Goal: Task Accomplishment & Management: Use online tool/utility

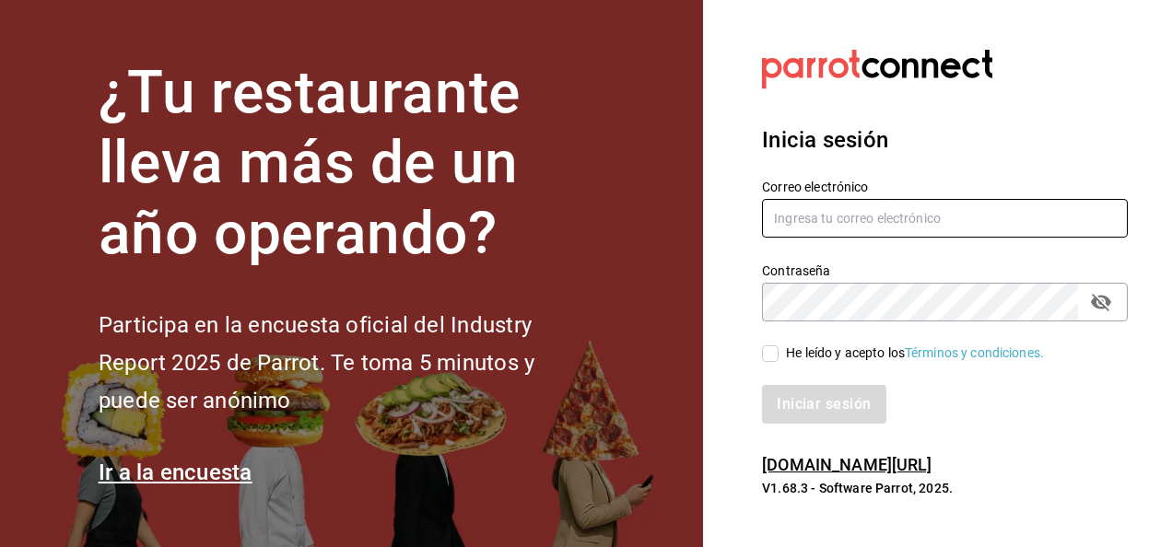
type input "[PERSON_NAME][EMAIL_ADDRESS][PERSON_NAME][DOMAIN_NAME]"
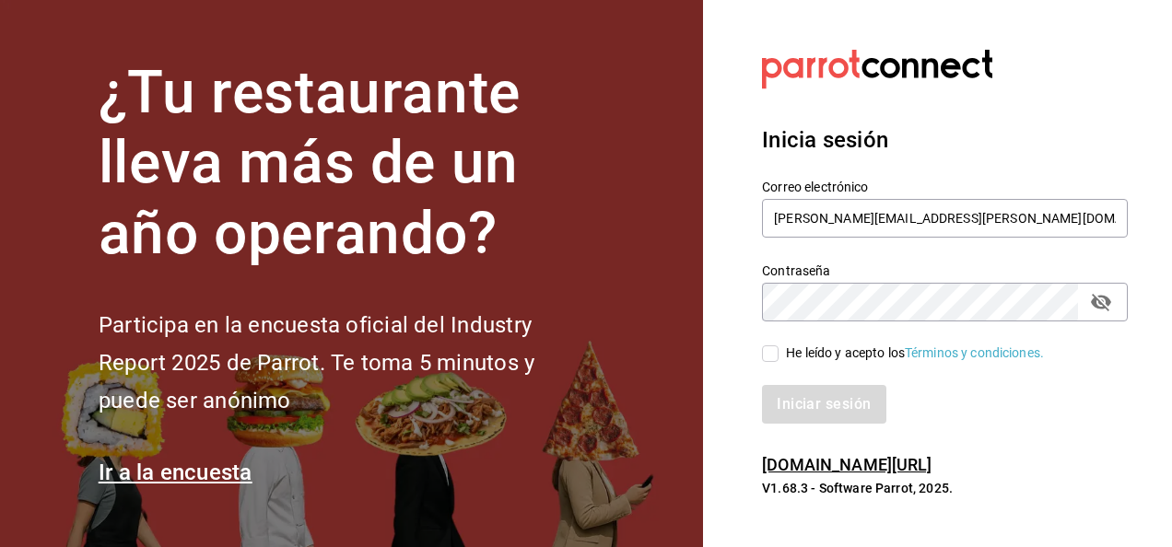
click at [776, 356] on input "He leído y acepto los Términos y condiciones." at bounding box center [770, 354] width 17 height 17
checkbox input "true"
click at [825, 407] on button "Iniciar sesión" at bounding box center [824, 404] width 125 height 39
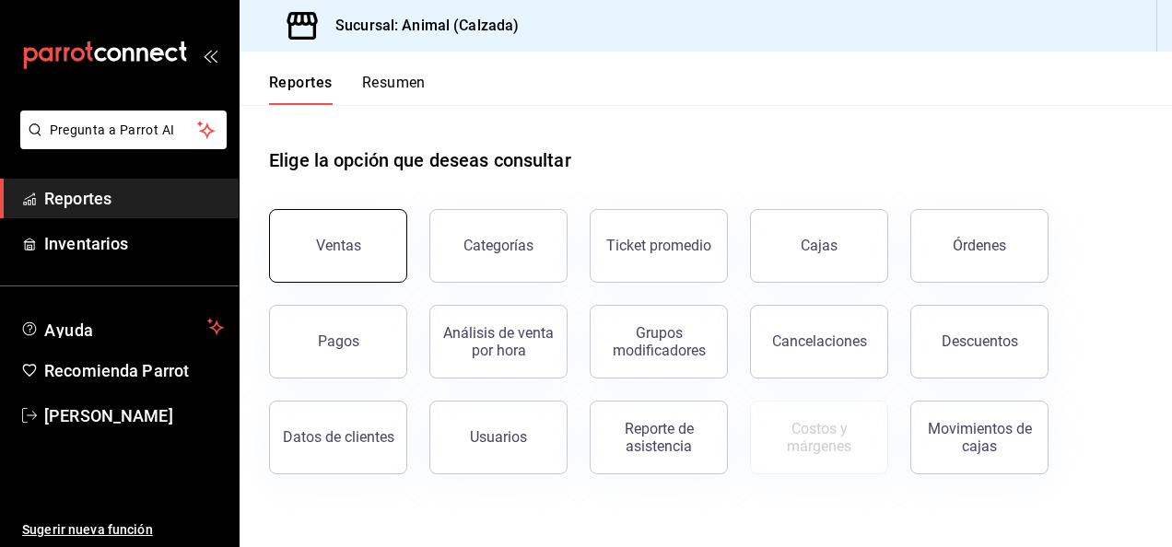
click at [357, 273] on button "Ventas" at bounding box center [338, 246] width 138 height 74
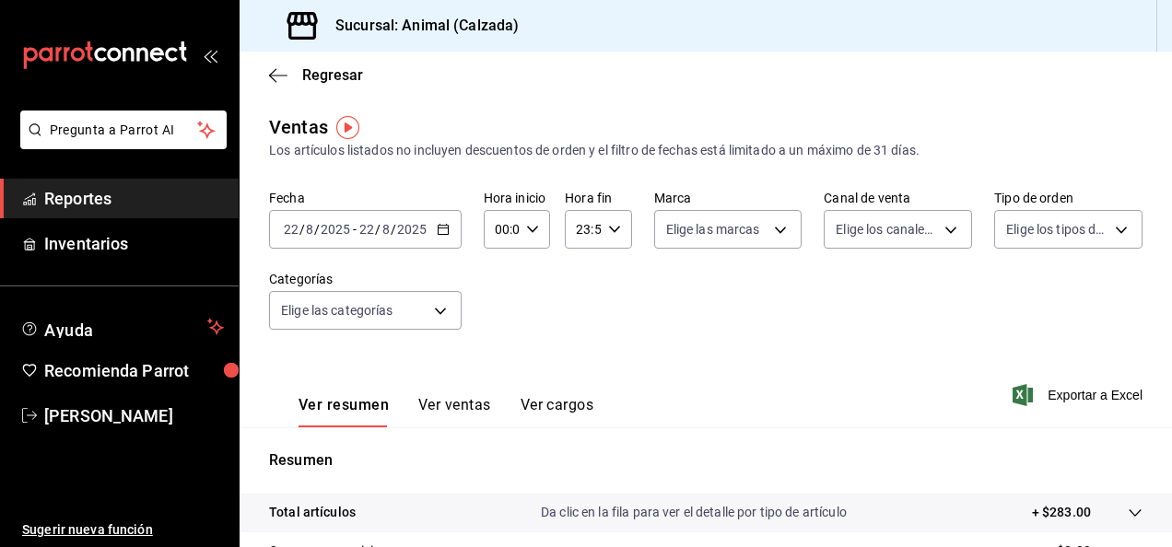
click at [438, 230] on \(Stroke\) "button" at bounding box center [443, 230] width 11 height 10
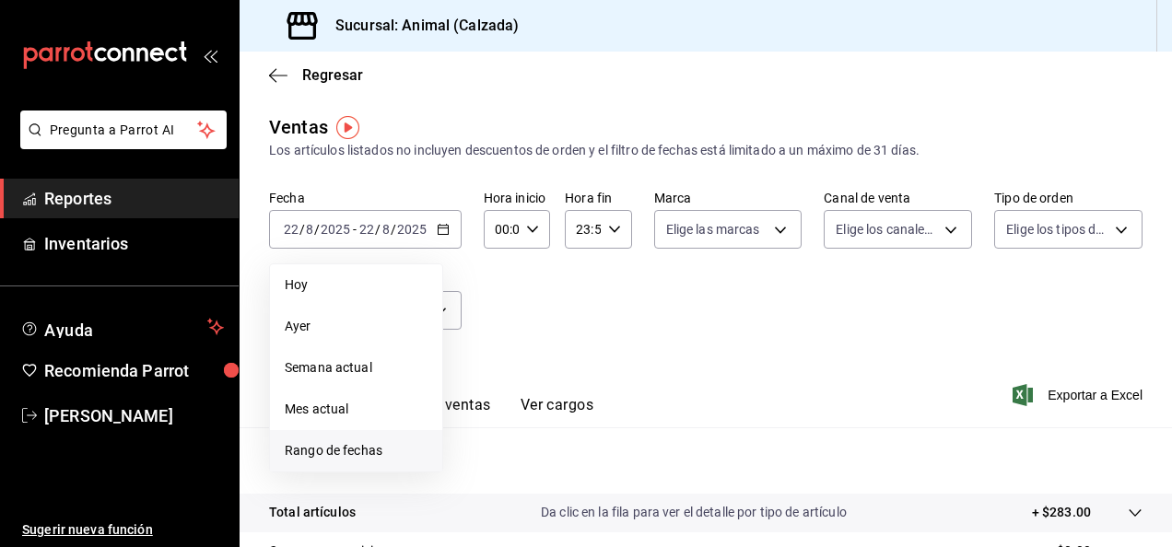
click at [333, 462] on li "Rango de fechas" at bounding box center [356, 450] width 172 height 41
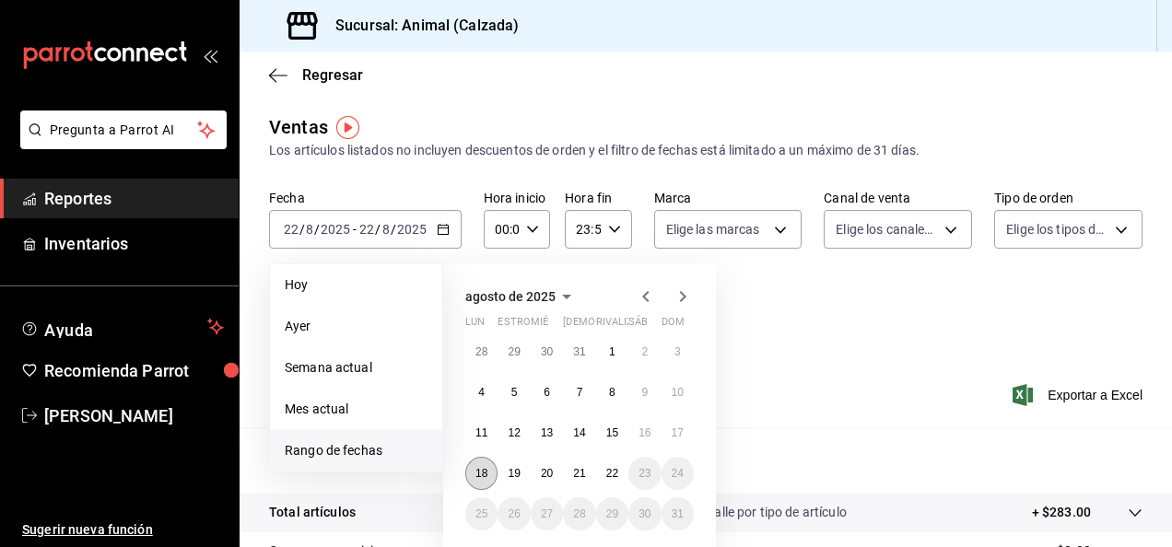
click at [469, 477] on button "18" at bounding box center [481, 473] width 32 height 33
click at [617, 477] on abbr "22" at bounding box center [612, 473] width 12 height 13
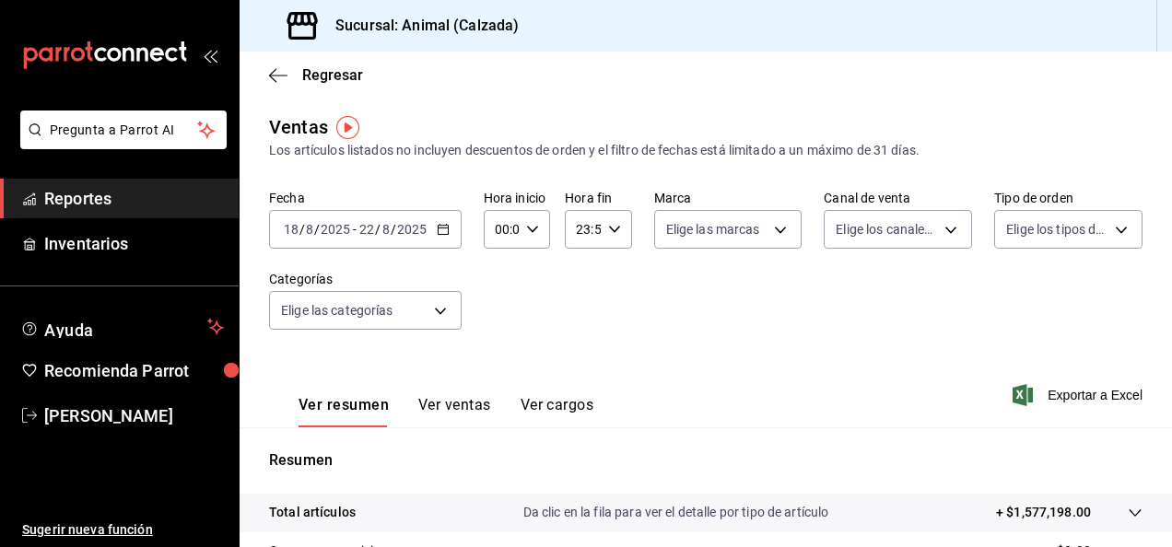
click at [531, 230] on \(Stroke\) "button" at bounding box center [532, 229] width 11 height 6
click at [500, 289] on span "05" at bounding box center [499, 288] width 4 height 15
type input "05:00"
click at [612, 228] on div at bounding box center [586, 273] width 1172 height 547
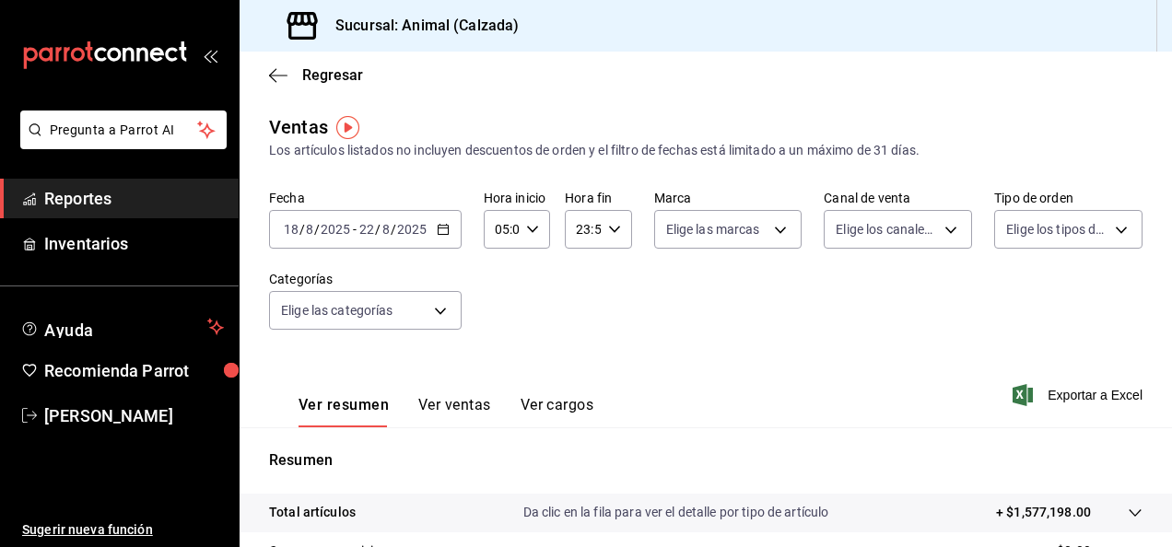
click at [612, 228] on icon "button" at bounding box center [614, 229] width 13 height 13
click at [580, 339] on span "05" at bounding box center [579, 342] width 4 height 15
click at [610, 270] on span "00" at bounding box center [612, 276] width 4 height 15
type input "05:00"
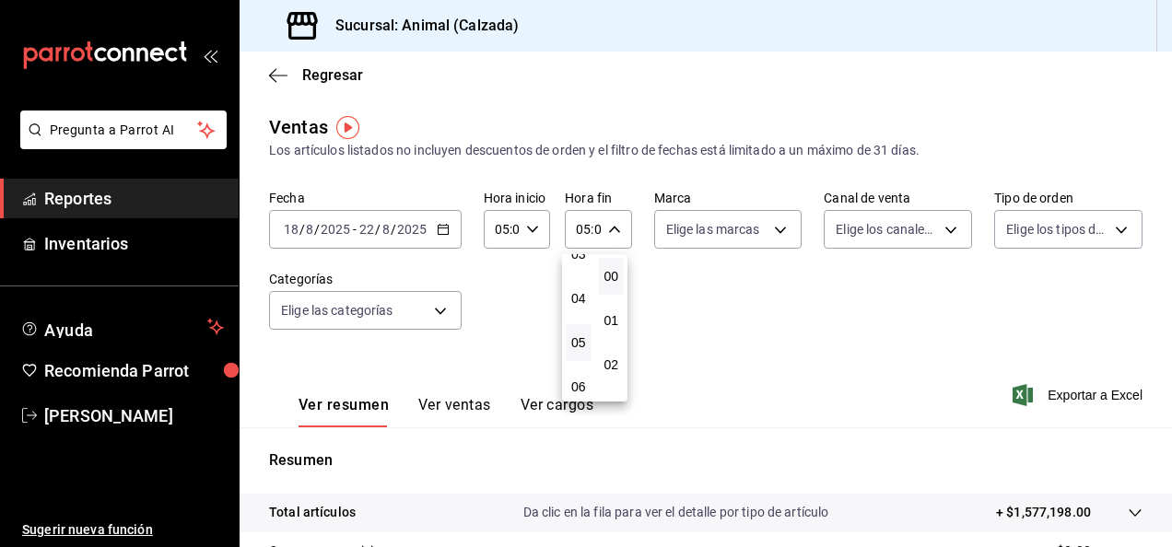
click at [767, 217] on div at bounding box center [586, 273] width 1172 height 547
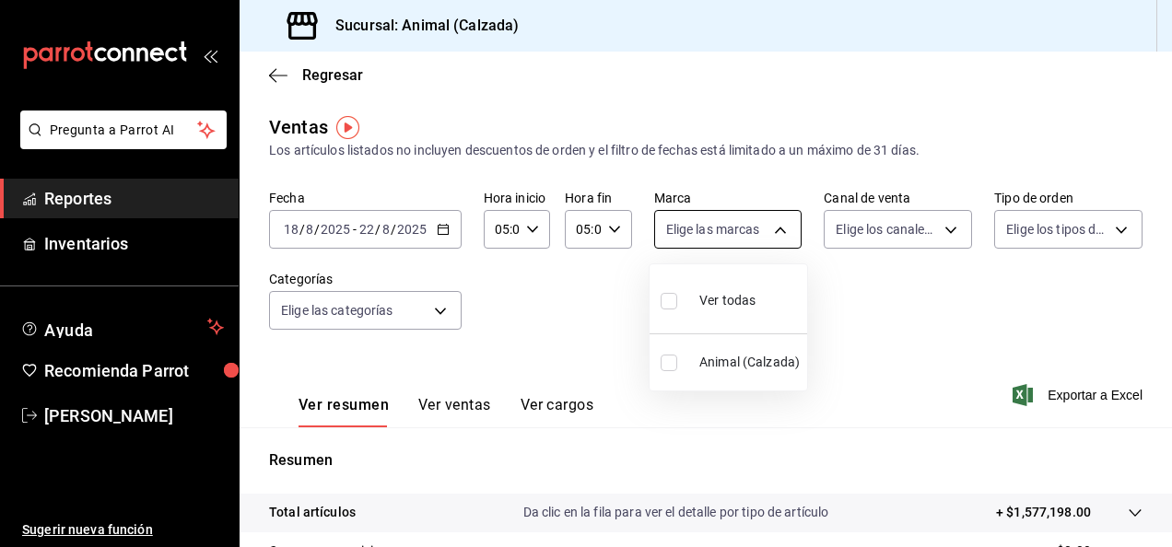
click at [774, 232] on body "Pregunta a Parrot AI Reportes Inventarios Ayuda Recomienda Parrot Luis Estrada …" at bounding box center [586, 273] width 1172 height 547
click at [665, 299] on input "checkbox" at bounding box center [669, 301] width 17 height 17
checkbox input "true"
type input "e26472f3-9262-489d-bcba-4c6b034529c7"
checkbox input "true"
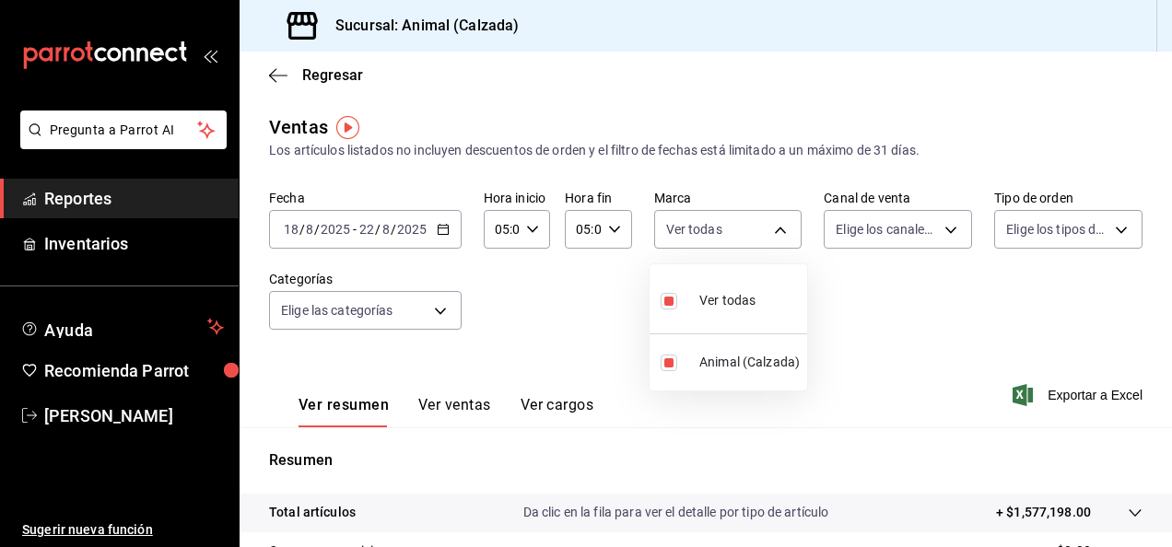
click at [941, 230] on div at bounding box center [586, 273] width 1172 height 547
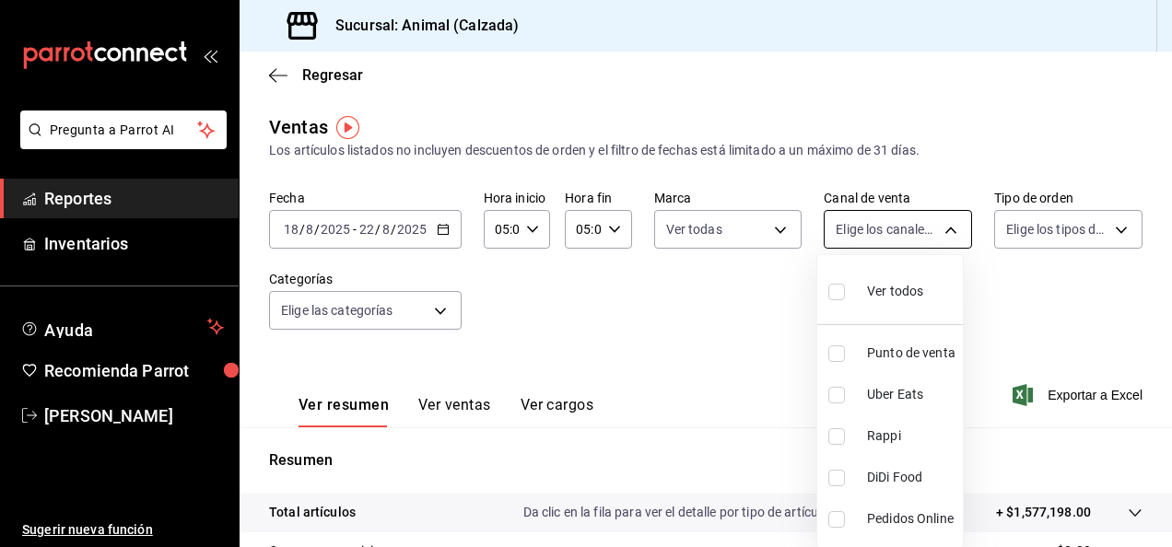
click at [940, 228] on body "Pregunta a Parrot AI Reportes Inventarios Ayuda Recomienda Parrot Luis Estrada …" at bounding box center [586, 273] width 1172 height 547
click at [844, 291] on input "checkbox" at bounding box center [836, 292] width 17 height 17
checkbox input "true"
type input "PARROT,UBER_EATS,RAPPI,DIDI_FOOD,ONLINE"
checkbox input "true"
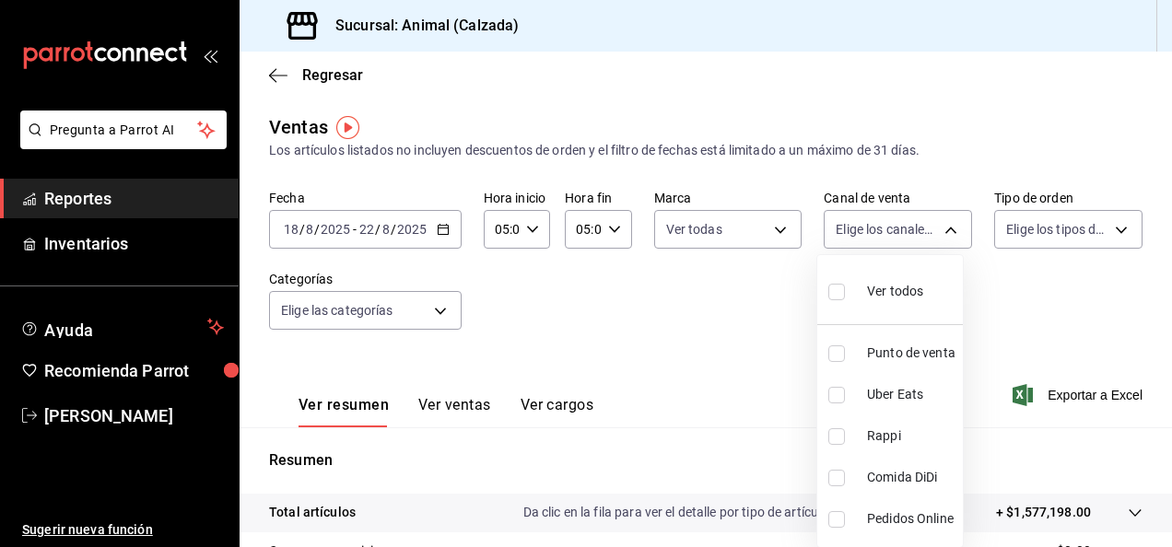
checkbox input "true"
click at [1105, 230] on div at bounding box center [586, 273] width 1172 height 547
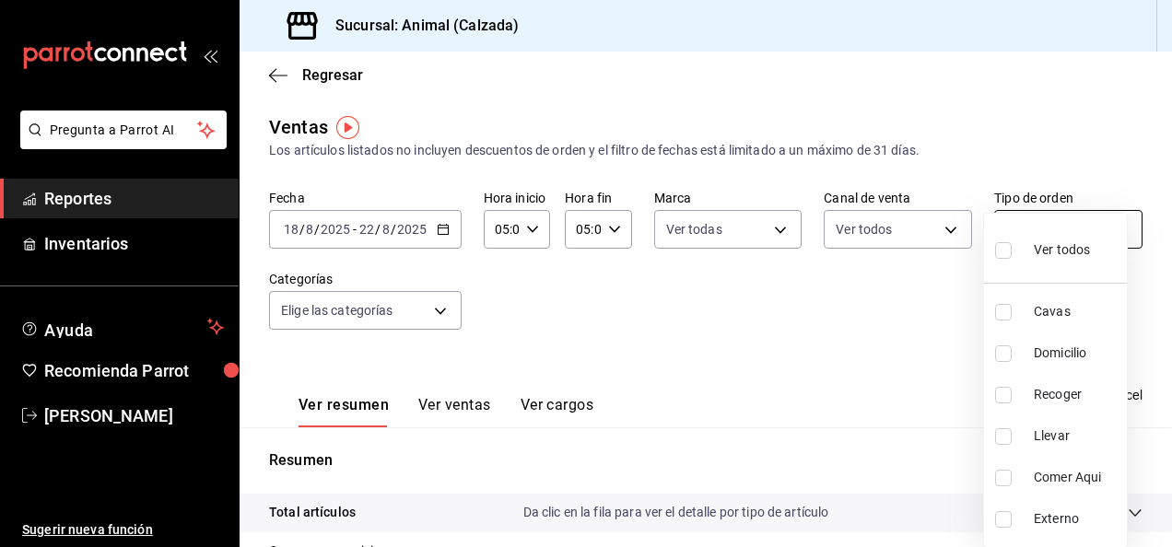
click at [1107, 228] on body "Pregunta a Parrot AI Reportes Inventarios Ayuda Recomienda Parrot Luis Estrada …" at bounding box center [586, 273] width 1172 height 547
click at [1004, 243] on input "checkbox" at bounding box center [1003, 250] width 17 height 17
checkbox input "true"
type input "588630d3-b511-4bba-a729-32472510037f,54b7ae00-ca47-4ec1-b7ff-55842c0a2b62,92293…"
checkbox input "true"
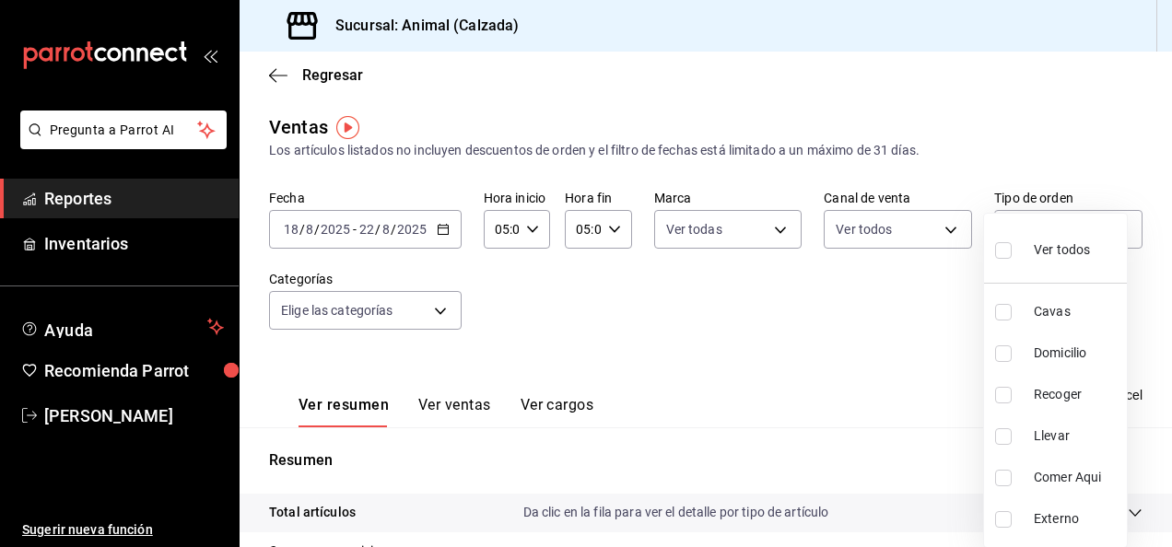
checkbox input "true"
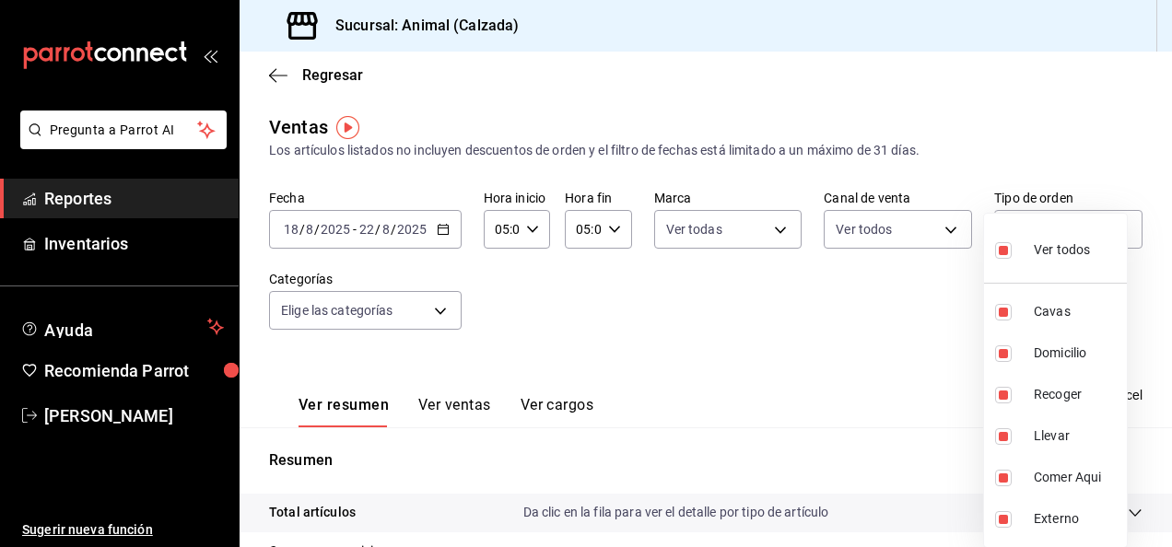
click at [439, 310] on div at bounding box center [586, 273] width 1172 height 547
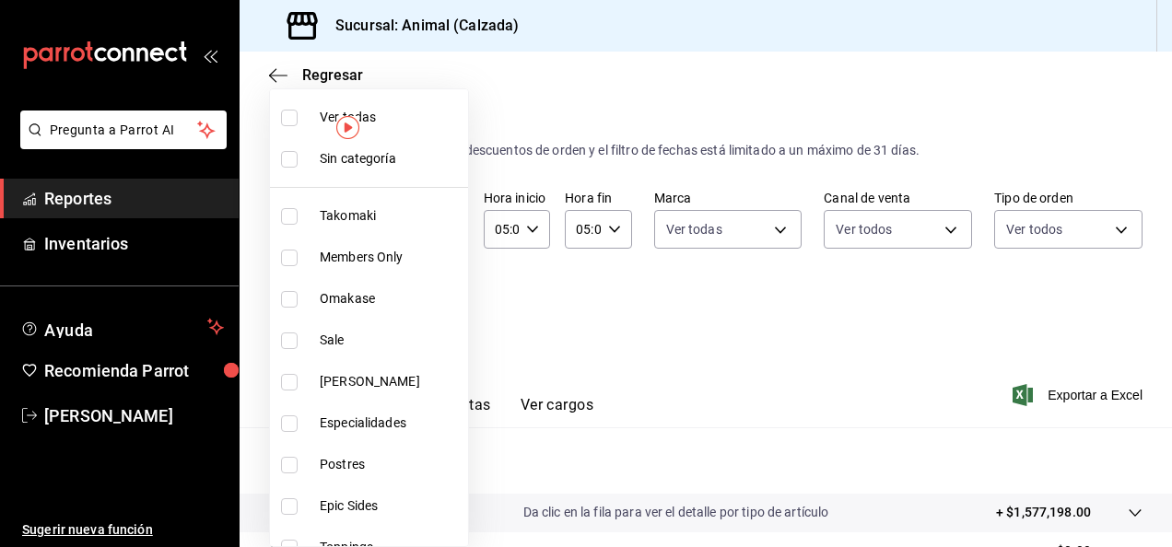
click at [442, 311] on body "Pregunta a Parrot AI Reportes Inventarios Ayuda Recomienda Parrot Luis Estrada …" at bounding box center [586, 273] width 1172 height 547
click at [294, 110] on input "checkbox" at bounding box center [289, 118] width 17 height 17
checkbox input "true"
type input "5d35a5f4-3063-4397-a550-a8f4eca83956,9bcdf976-3d2d-44f2-8aa2-d656f6bc4aaa,d84f4…"
checkbox input "true"
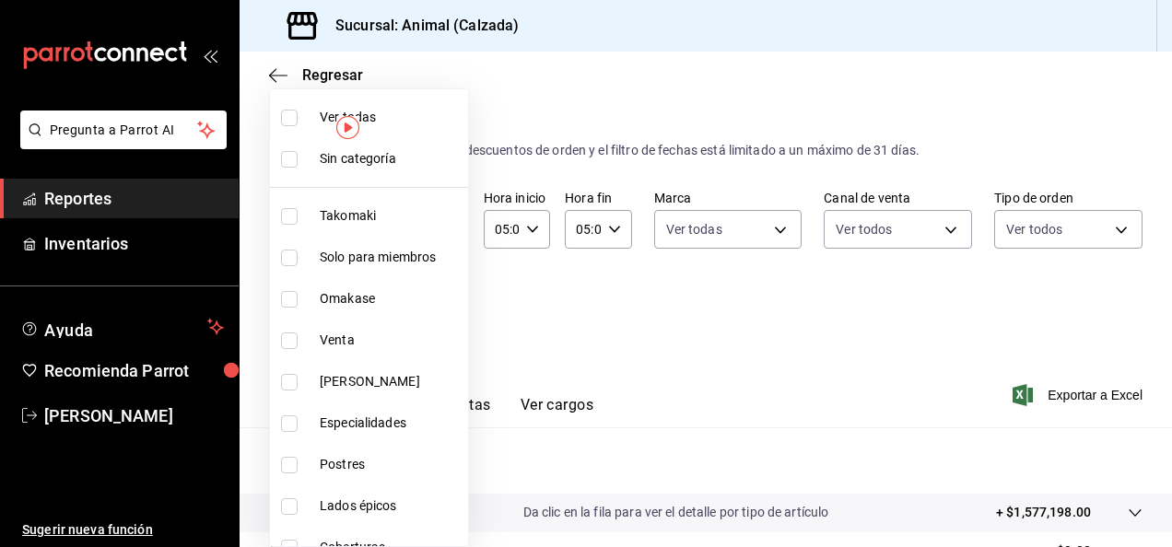
checkbox input "true"
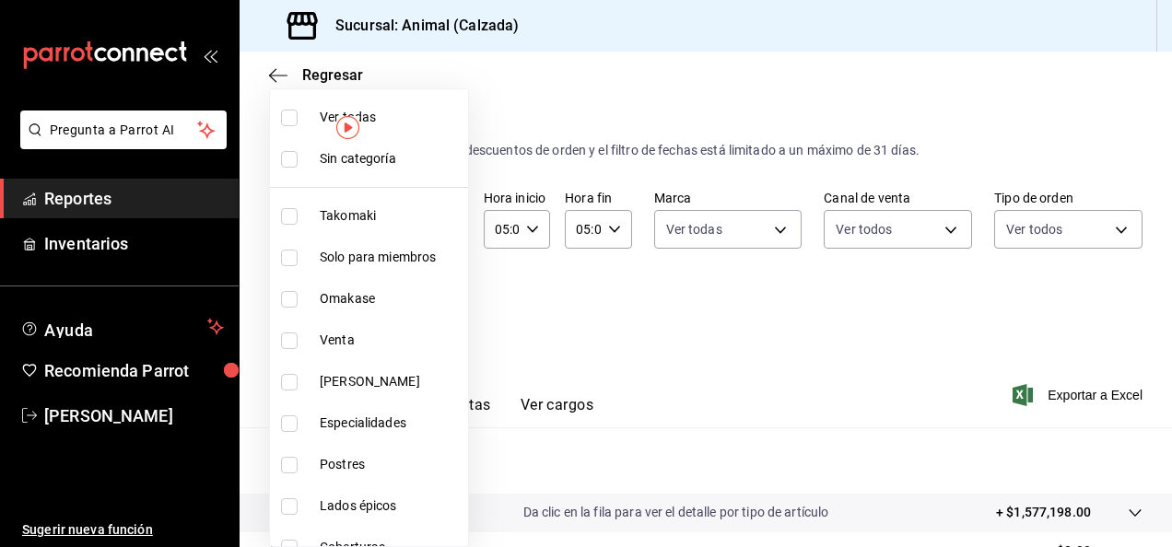
checkbox input "true"
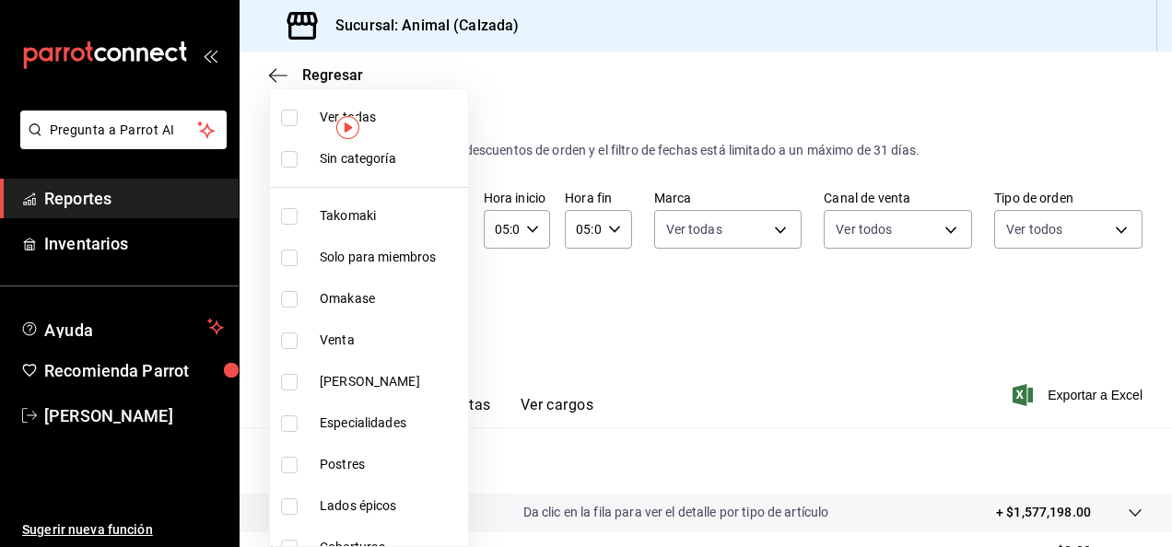
checkbox input "true"
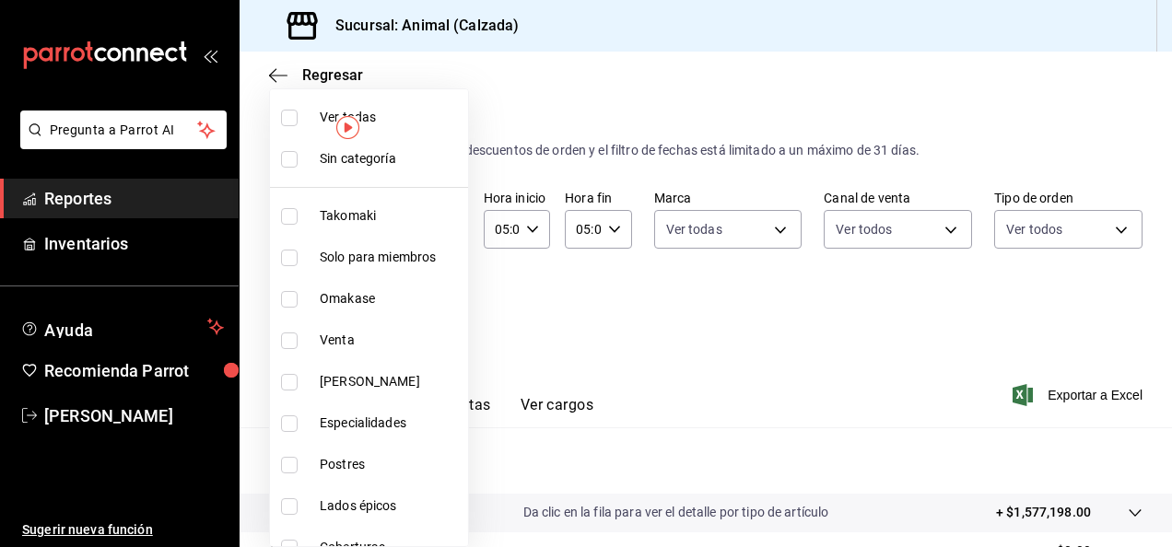
checkbox input "true"
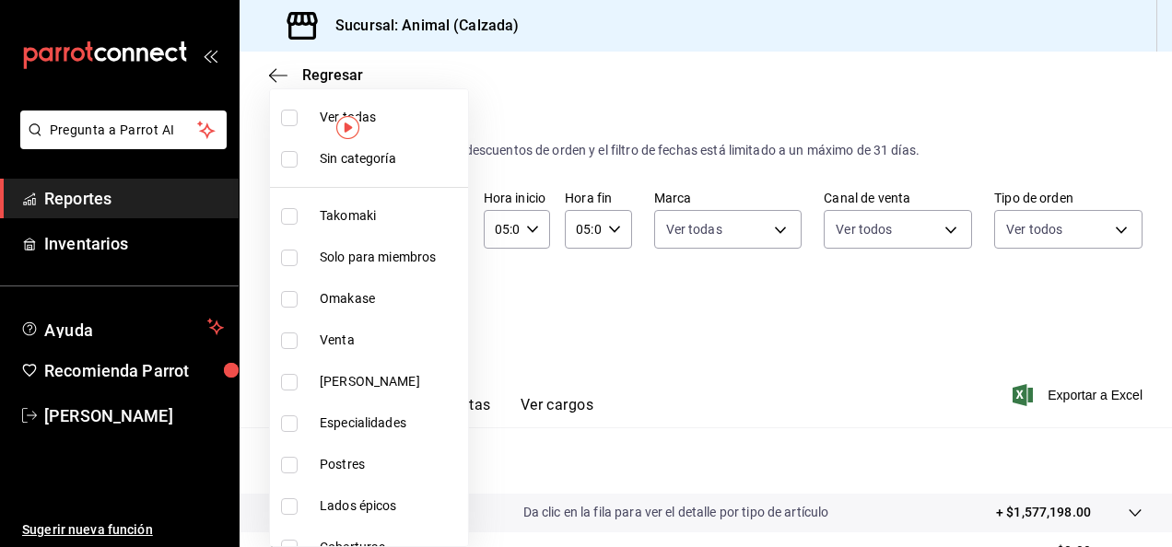
checkbox input "true"
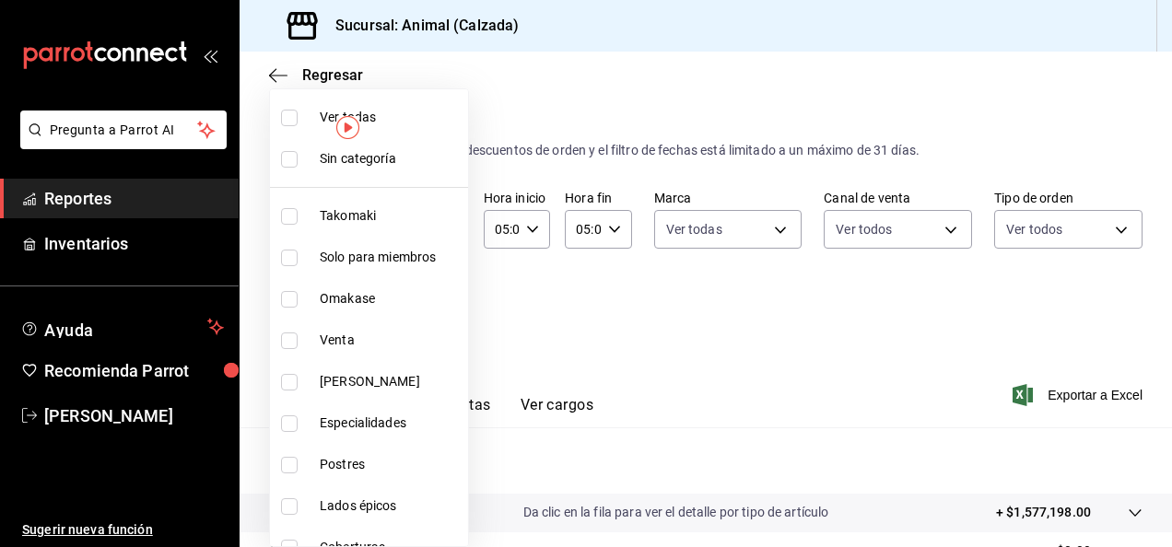
checkbox input "true"
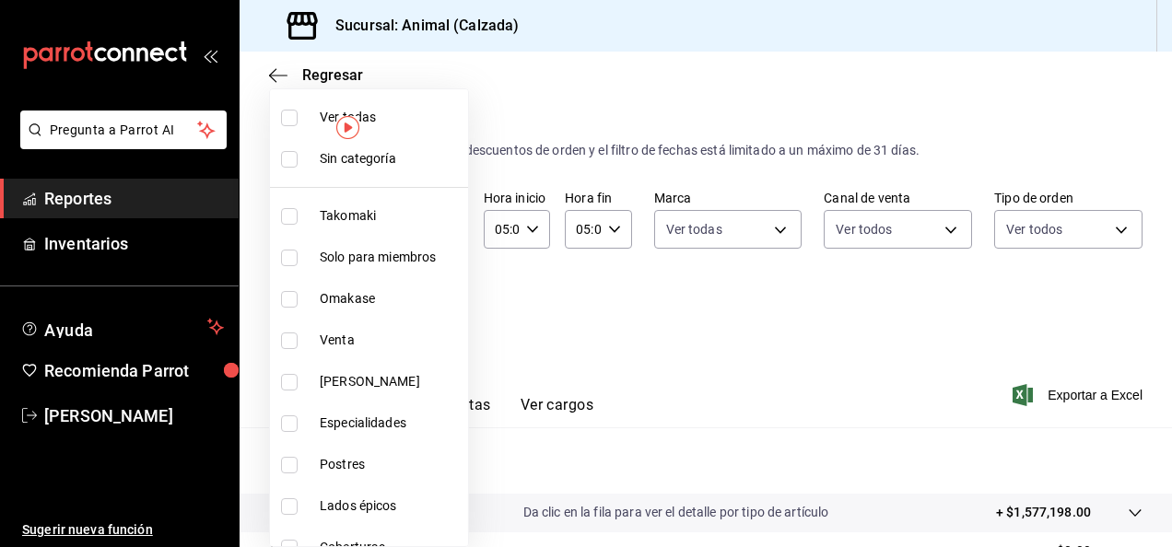
checkbox input "true"
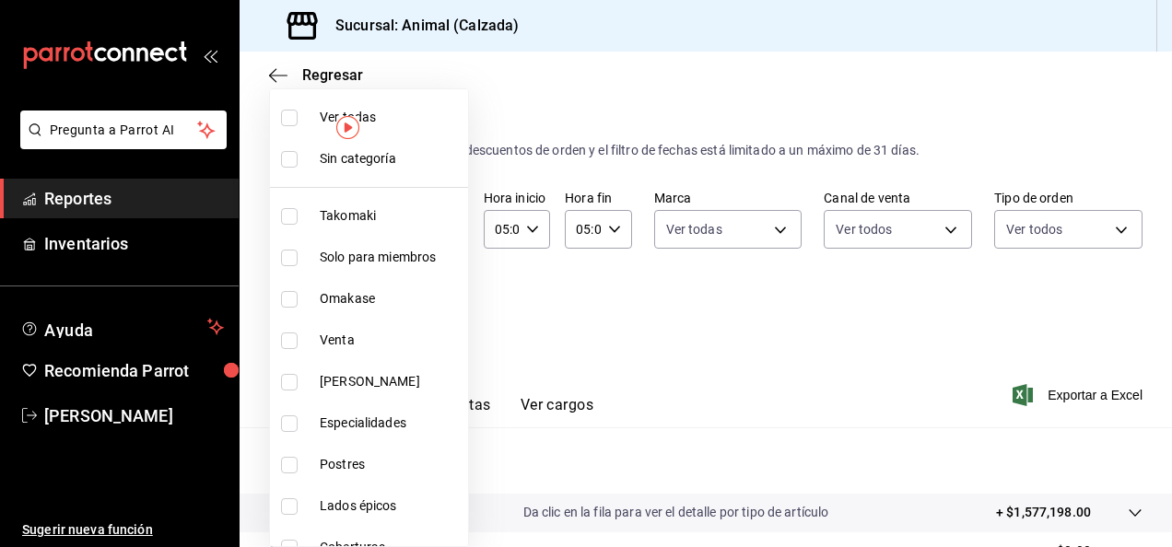
checkbox input "true"
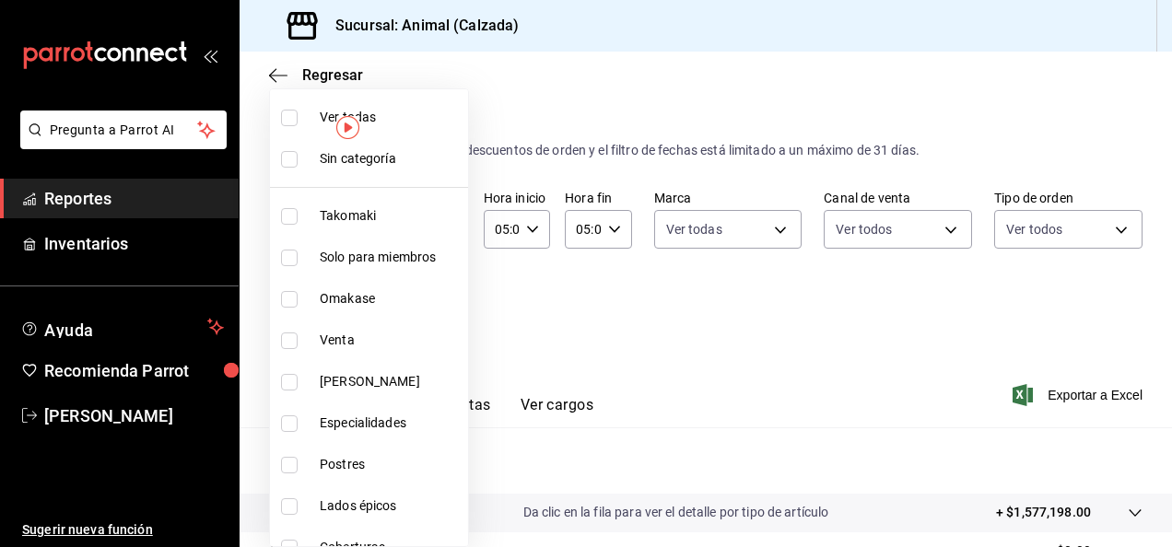
checkbox input "true"
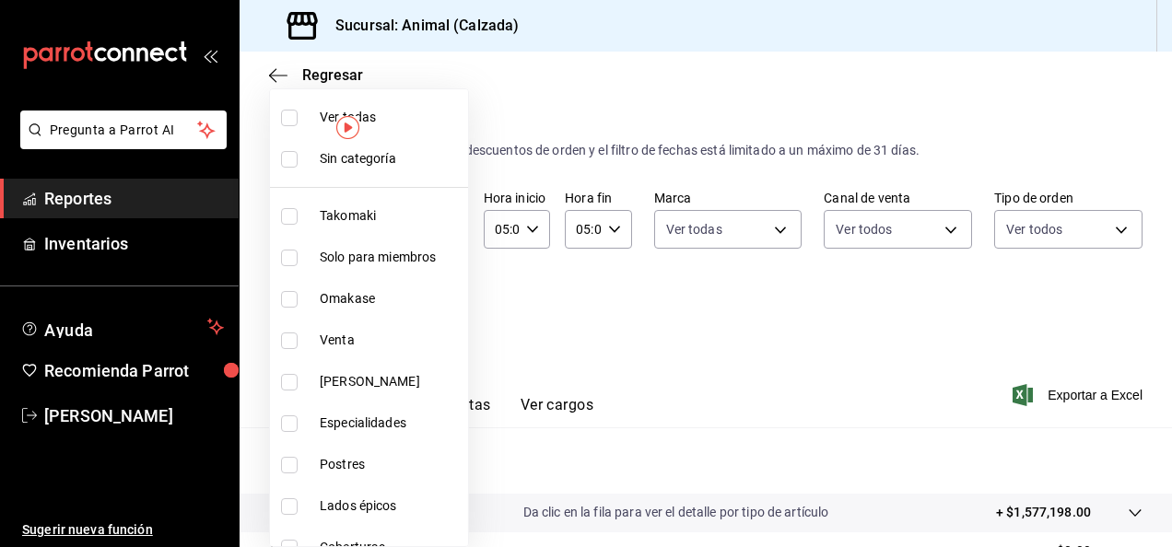
checkbox input "true"
click at [869, 341] on div at bounding box center [586, 273] width 1172 height 547
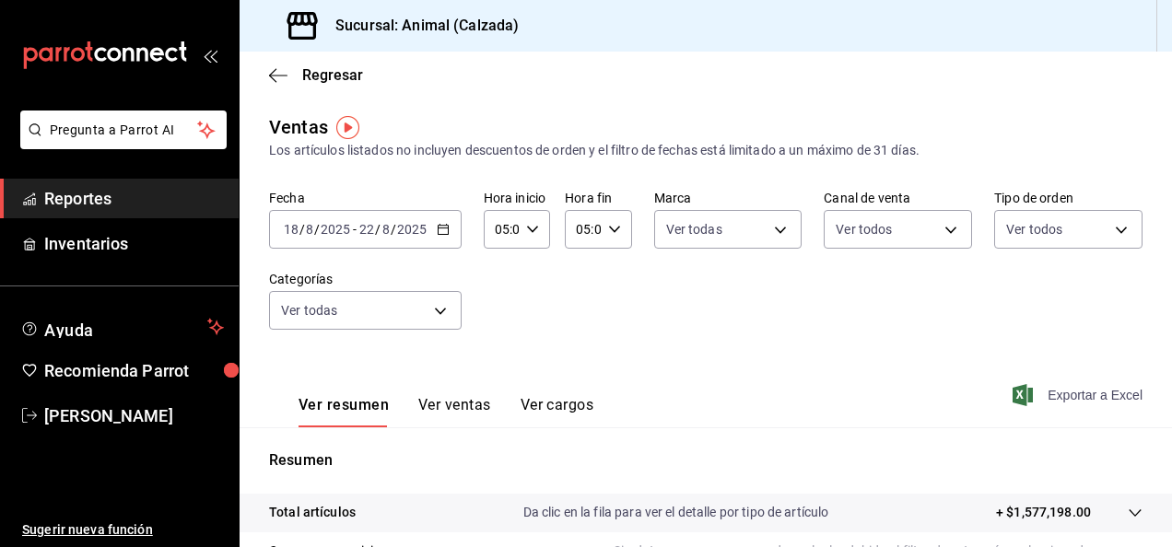
click at [1048, 392] on font "Exportar a Excel" at bounding box center [1095, 395] width 95 height 15
